Goal: Task Accomplishment & Management: Manage account settings

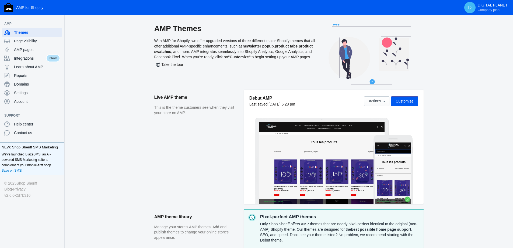
click at [401, 102] on span "Customize" at bounding box center [405, 101] width 18 height 4
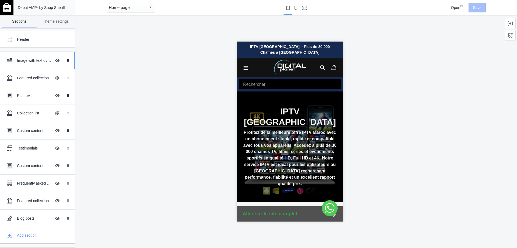
click at [36, 54] on div "Image with text overlay Hide Image with text overlay" at bounding box center [33, 60] width 59 height 12
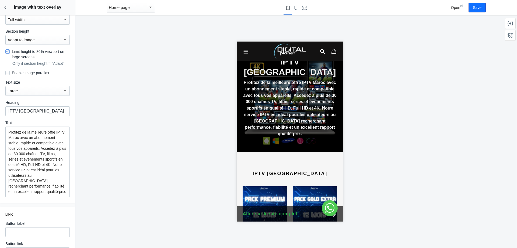
scroll to position [135, 0]
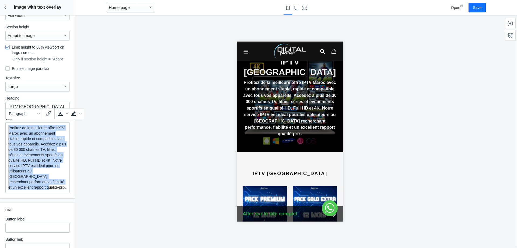
drag, startPoint x: 32, startPoint y: 190, endPoint x: 0, endPoint y: 119, distance: 77.6
click at [0, 119] on div "Image Change Remove Image alignment Middle Layout Full width Section height Ada…" at bounding box center [37, 46] width 75 height 304
copy p "Profitez de la meilleure offre IPTV Maroc avec un abonnement stable, rapide et …"
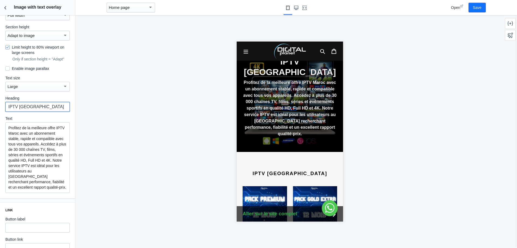
drag, startPoint x: 37, startPoint y: 102, endPoint x: 0, endPoint y: 106, distance: 37.5
click at [0, 106] on div "Image Change Remove Image alignment Middle Layout Full width Section height Ada…" at bounding box center [37, 46] width 75 height 304
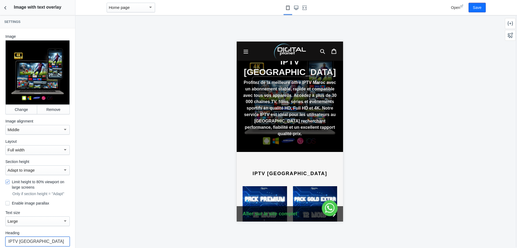
scroll to position [0, 0]
click at [5, 7] on icon "Back to sections" at bounding box center [5, 7] width 5 height 5
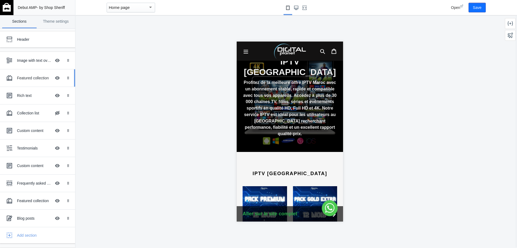
click at [27, 82] on div "Featured collection Hide Image with text overlay" at bounding box center [33, 78] width 59 height 12
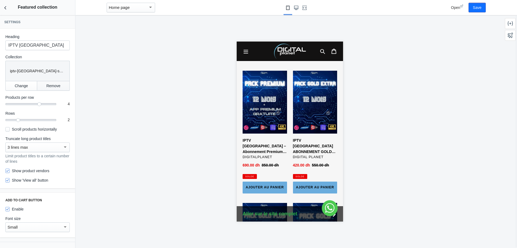
scroll to position [166, 0]
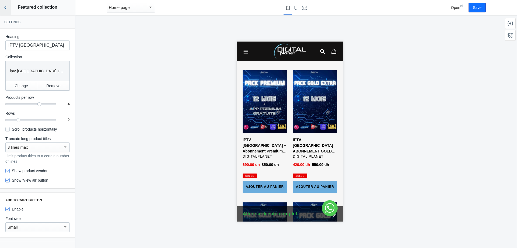
click at [6, 9] on icon "Back to sections" at bounding box center [5, 7] width 5 height 5
